Goal: Task Accomplishment & Management: Use online tool/utility

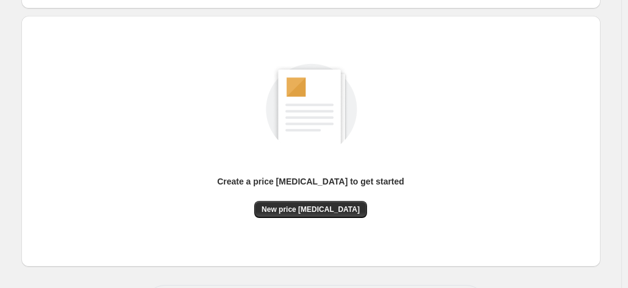
scroll to position [168, 0]
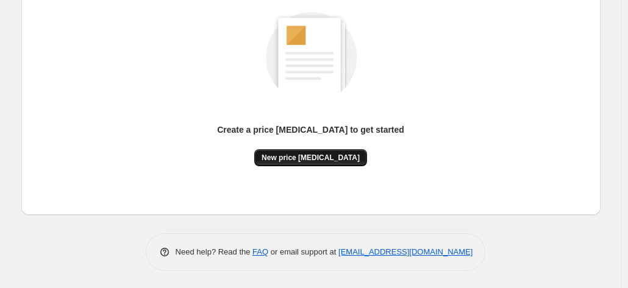
click at [322, 156] on span "New price [MEDICAL_DATA]" at bounding box center [311, 158] width 98 height 10
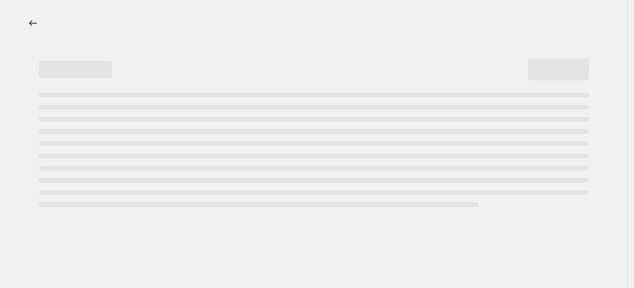
select select "percentage"
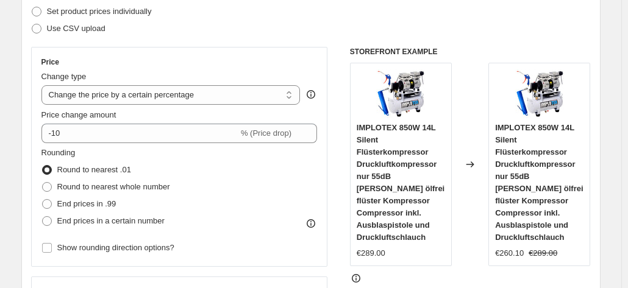
scroll to position [244, 0]
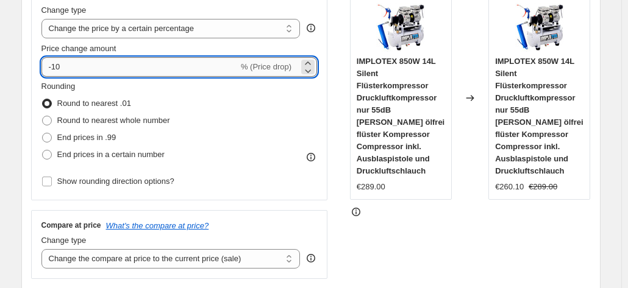
click at [89, 68] on input "-10" at bounding box center [139, 67] width 197 height 20
type input "-1"
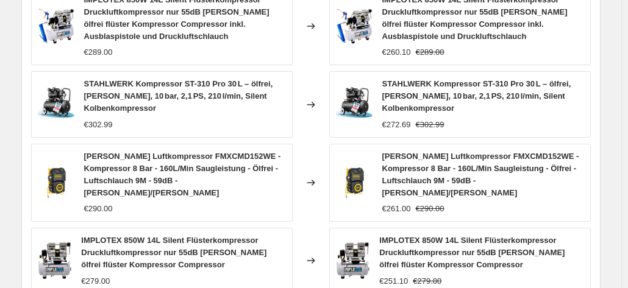
scroll to position [1020, 0]
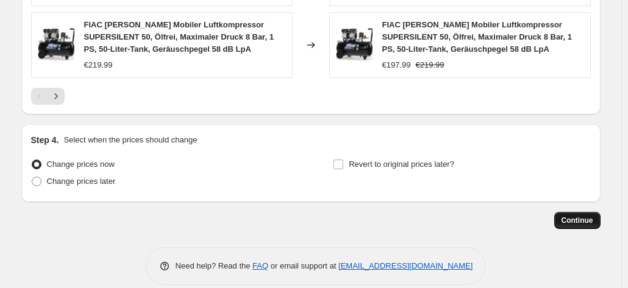
type input "-35"
click at [568, 216] on span "Continue" at bounding box center [578, 221] width 32 height 10
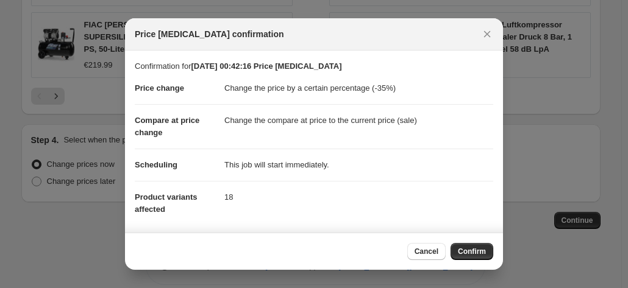
click at [477, 249] on span "Confirm" at bounding box center [472, 252] width 28 height 10
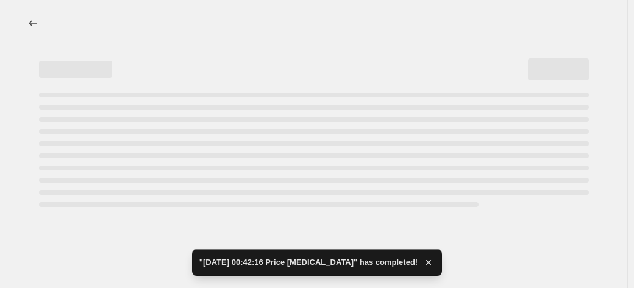
select select "percentage"
